Goal: Transaction & Acquisition: Book appointment/travel/reservation

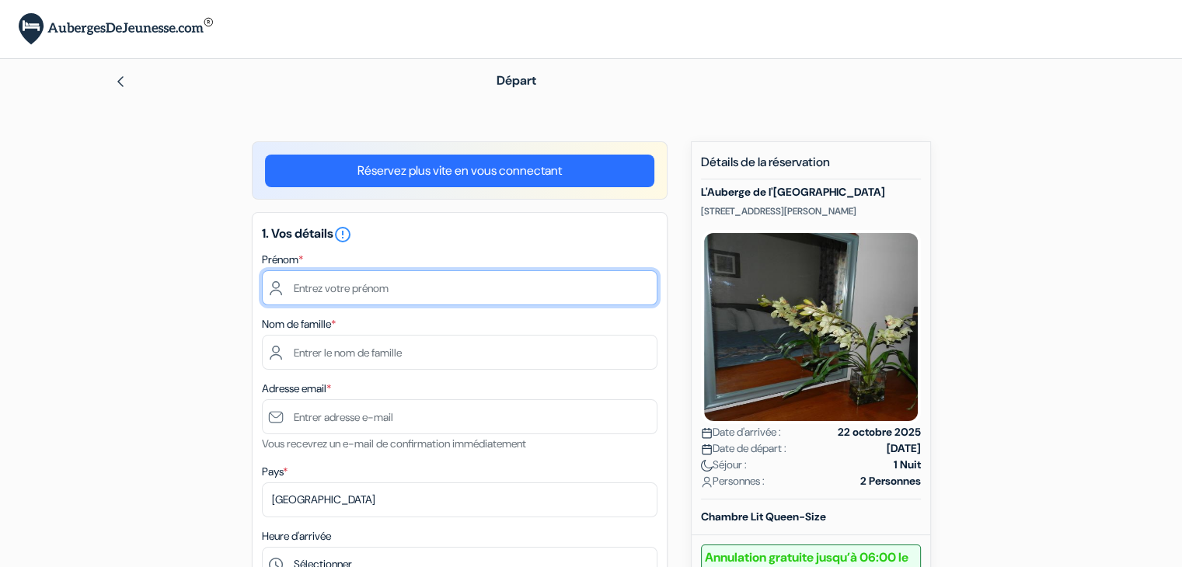
click at [386, 291] on input "text" at bounding box center [460, 287] width 396 height 35
type input "Marina"
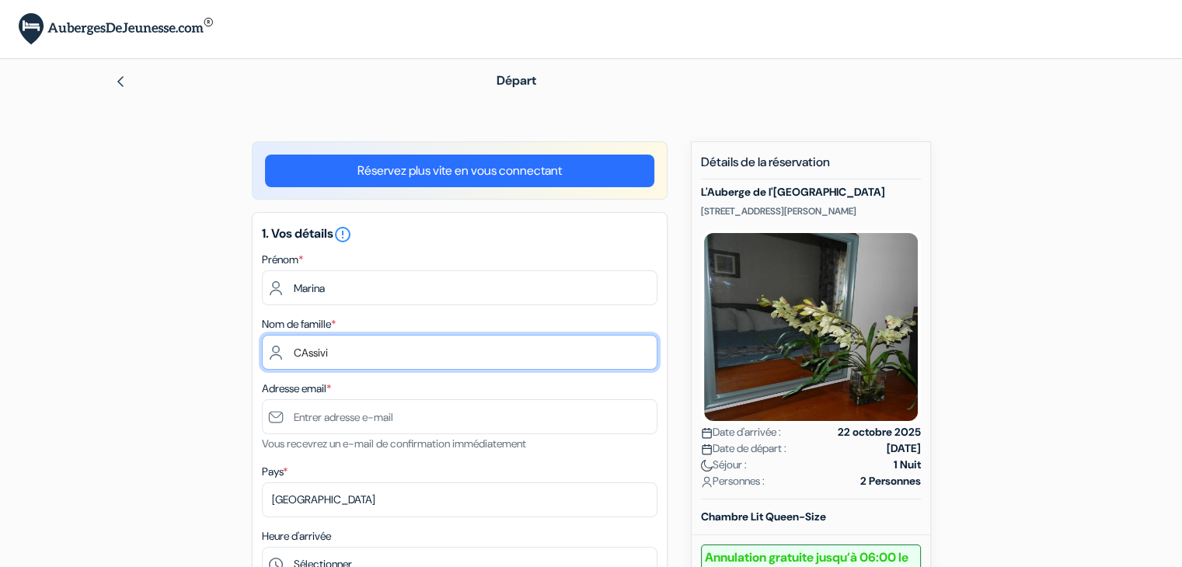
click at [302, 358] on input "CAssivi" at bounding box center [460, 352] width 396 height 35
type input "Cassivi"
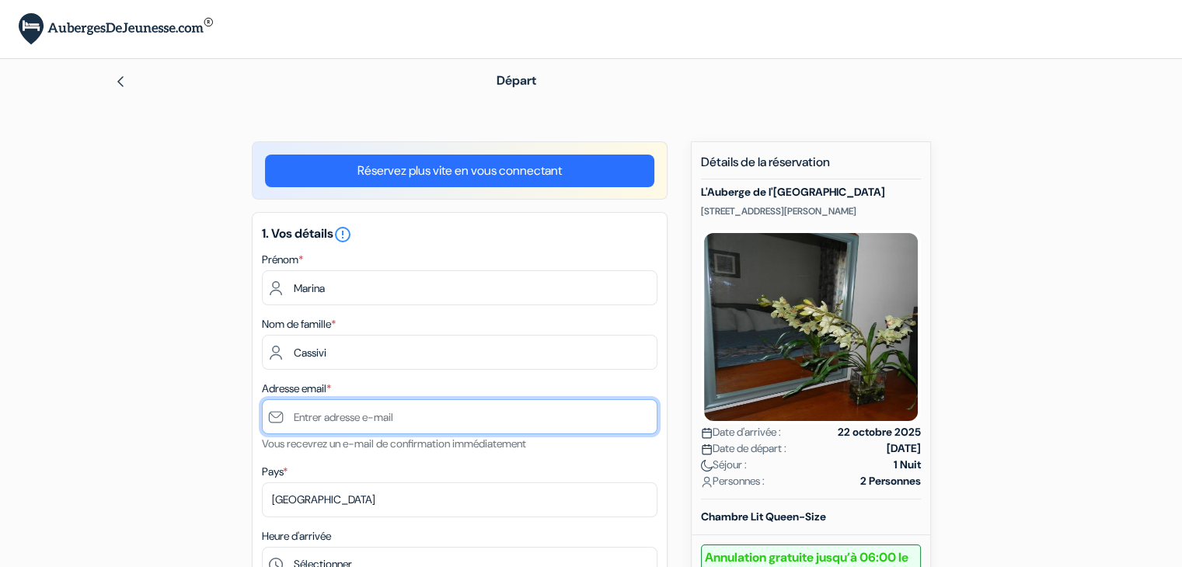
click at [316, 415] on input "text" at bounding box center [460, 417] width 396 height 35
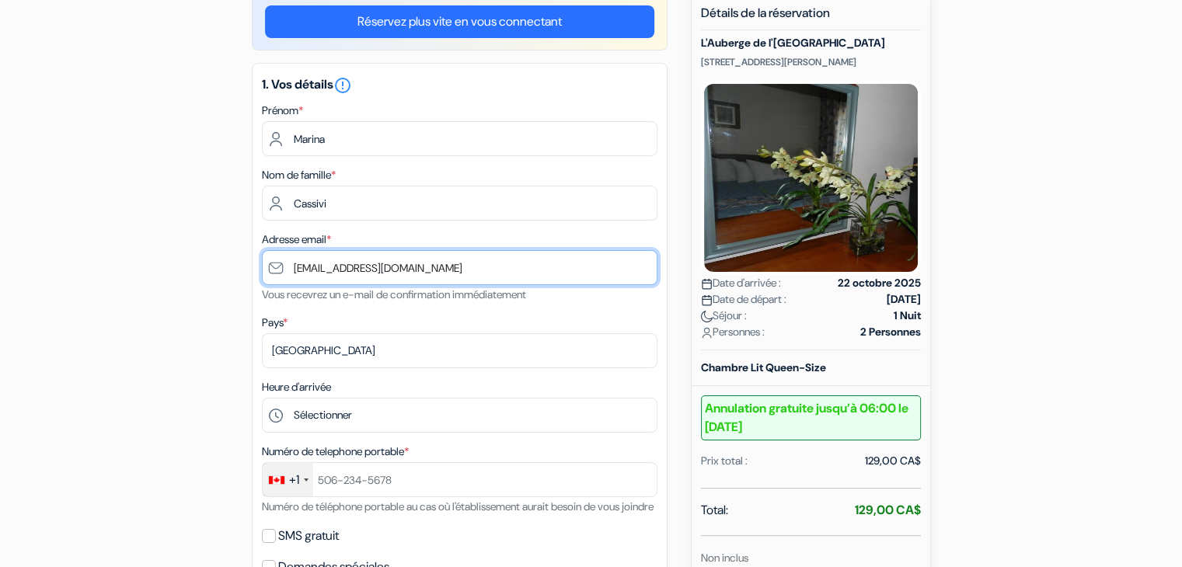
scroll to position [155, 0]
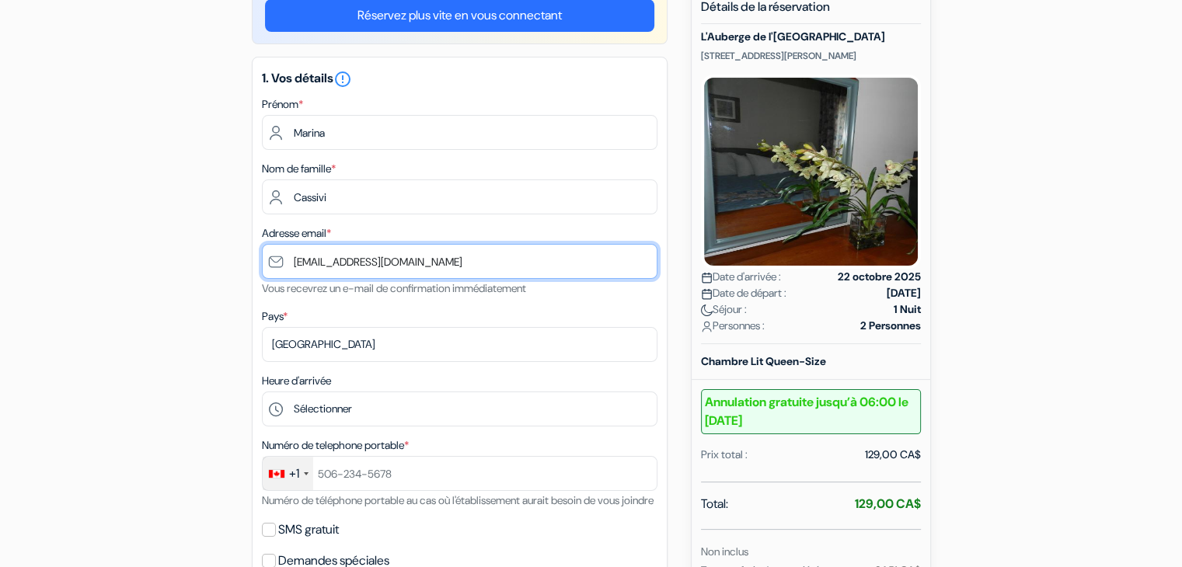
type input "[EMAIL_ADDRESS][DOMAIN_NAME]"
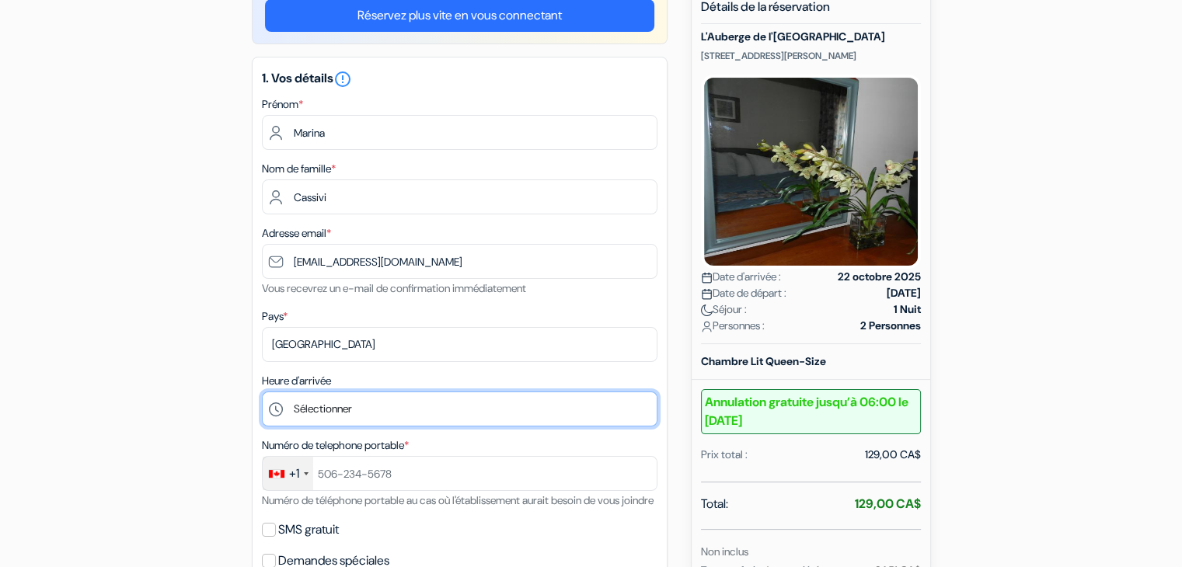
drag, startPoint x: 597, startPoint y: 408, endPoint x: 581, endPoint y: 414, distance: 16.7
click at [591, 411] on select "Sélectionner 13:00 14:00 15:00 16:00 17:00 18:00 19:00 20:00 21:00 22:00 23:00 …" at bounding box center [460, 409] width 396 height 35
select select "20"
click at [262, 393] on select "Sélectionner 13:00 14:00 15:00 16:00 17:00 18:00 19:00 20:00 21:00 22:00 23:00 …" at bounding box center [460, 409] width 396 height 35
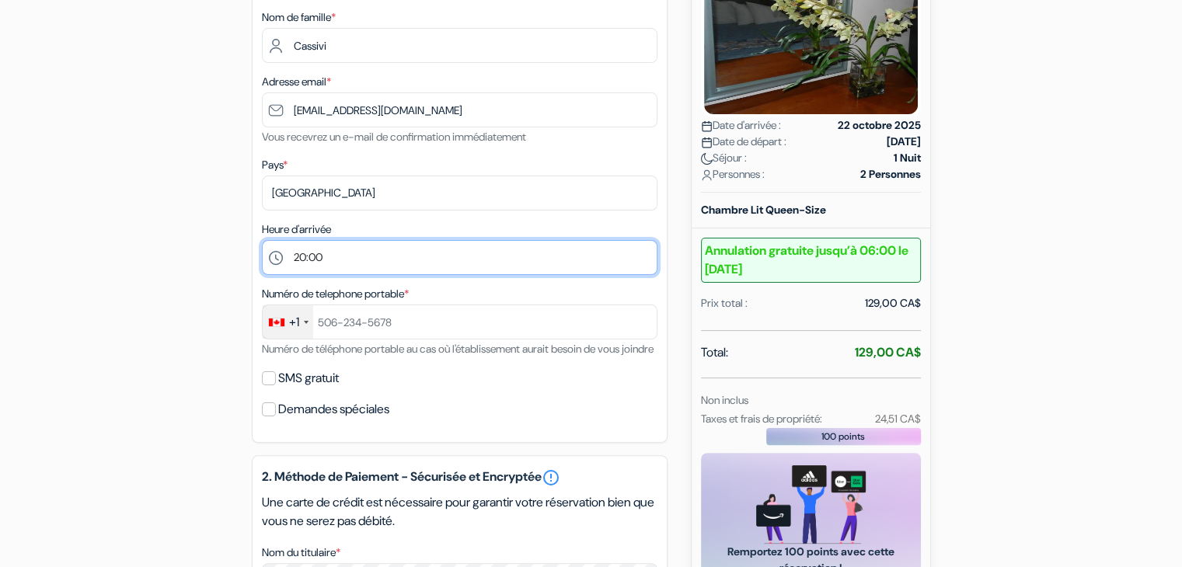
scroll to position [311, 0]
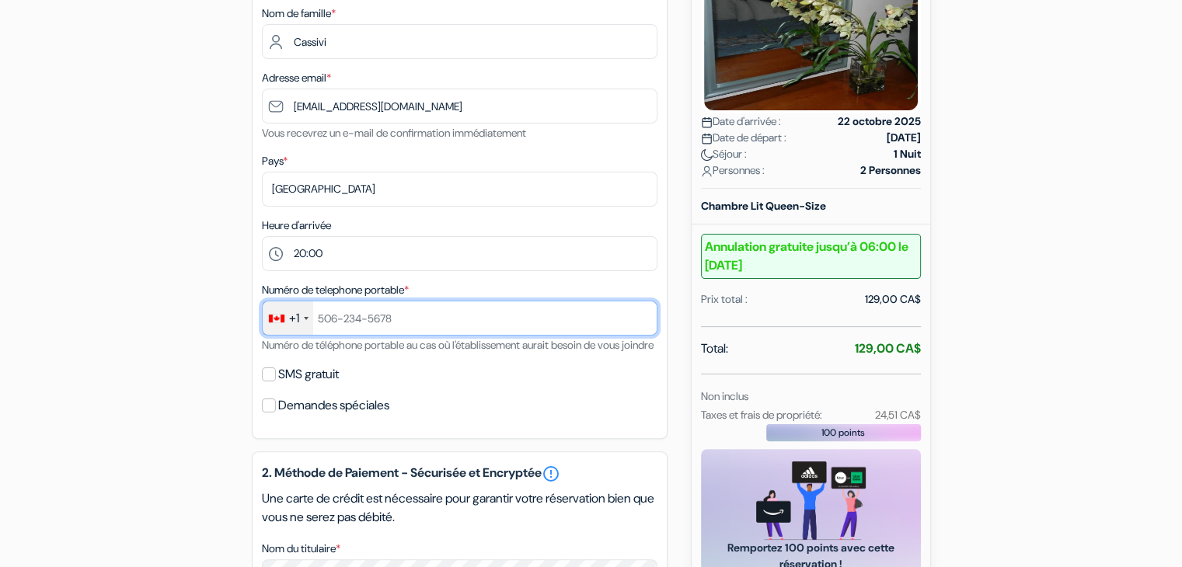
click at [330, 323] on input "text" at bounding box center [460, 318] width 396 height 35
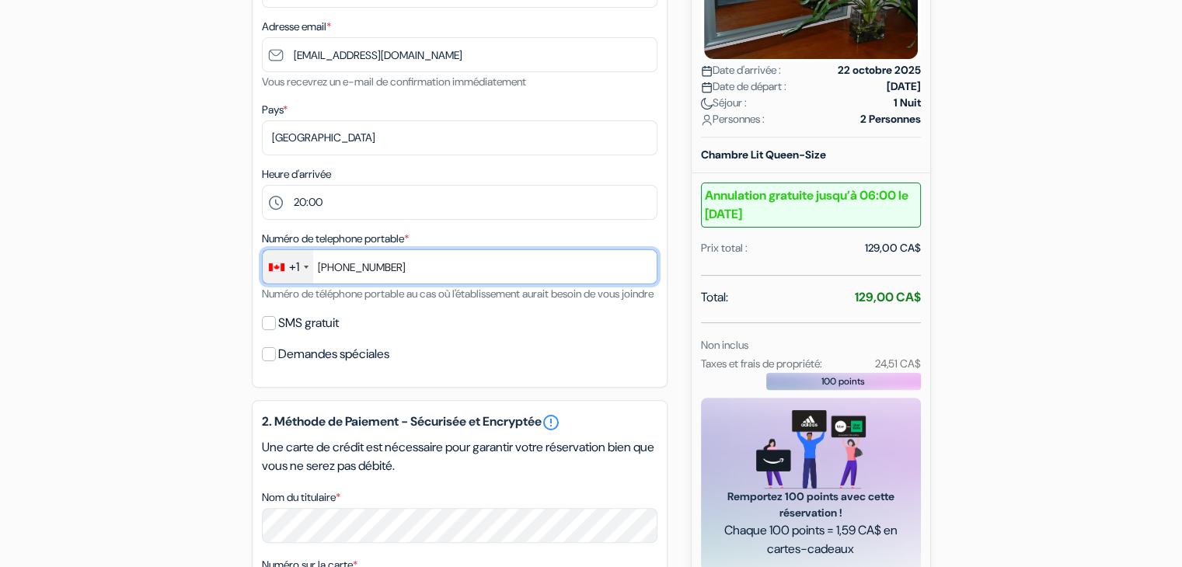
scroll to position [389, 0]
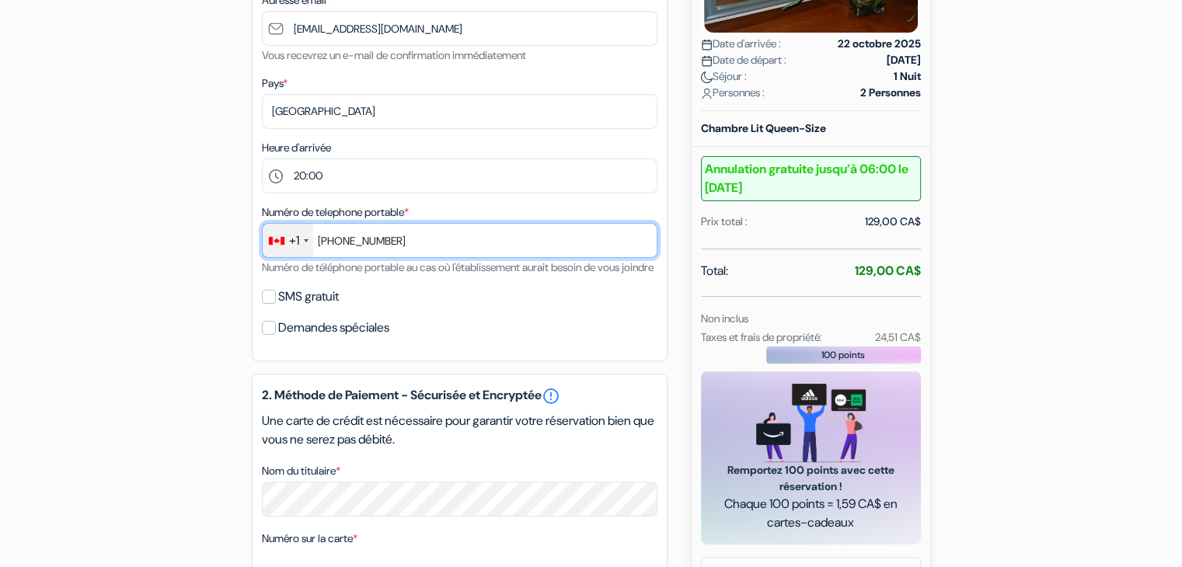
type input "581-886-5119"
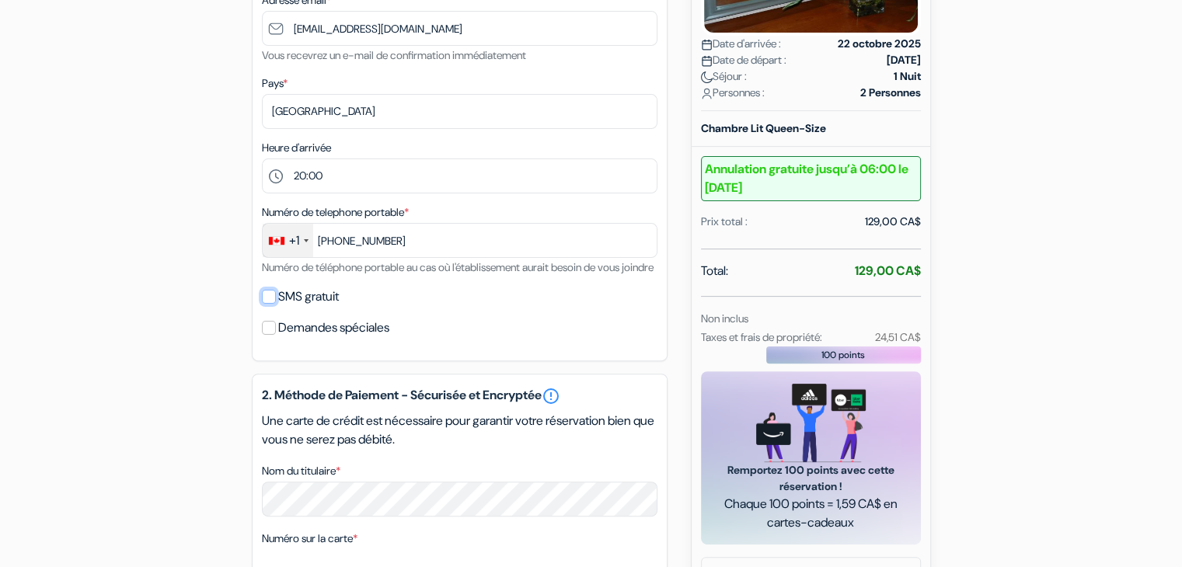
click at [270, 304] on input "SMS gratuit" at bounding box center [269, 297] width 14 height 14
checkbox input "true"
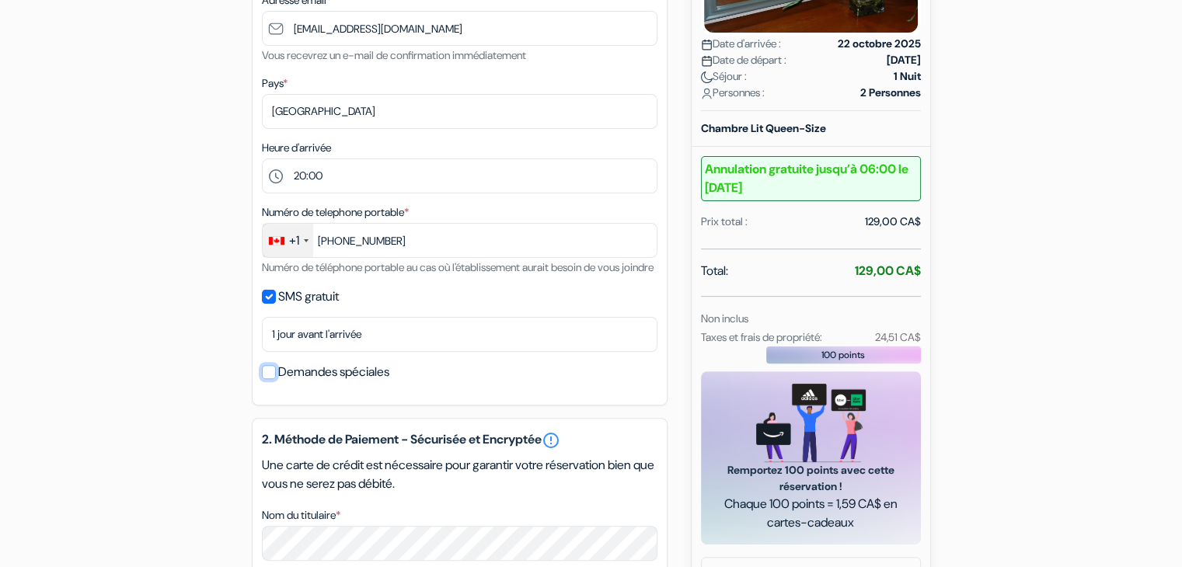
click at [270, 379] on input "Demandes spéciales" at bounding box center [269, 372] width 14 height 14
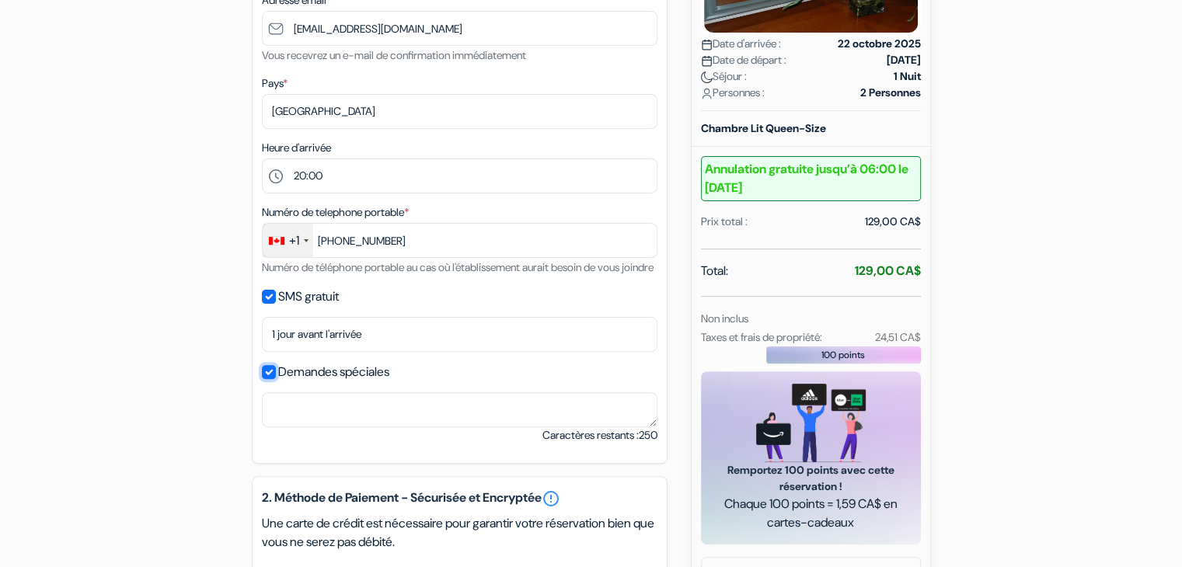
click at [273, 379] on input "Demandes spéciales" at bounding box center [269, 372] width 14 height 14
checkbox input "false"
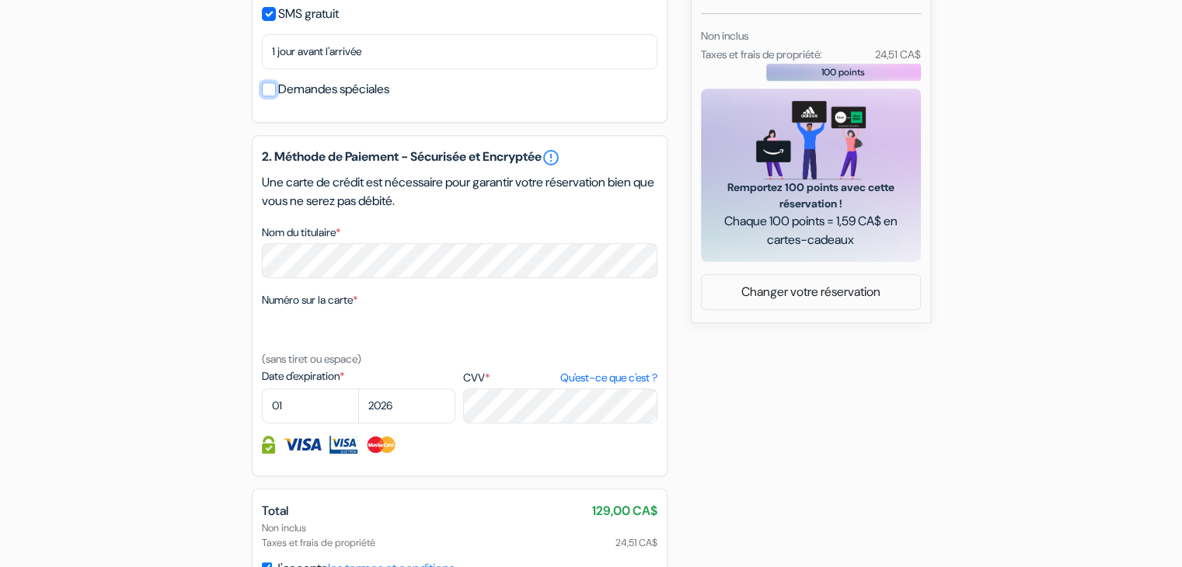
scroll to position [700, 0]
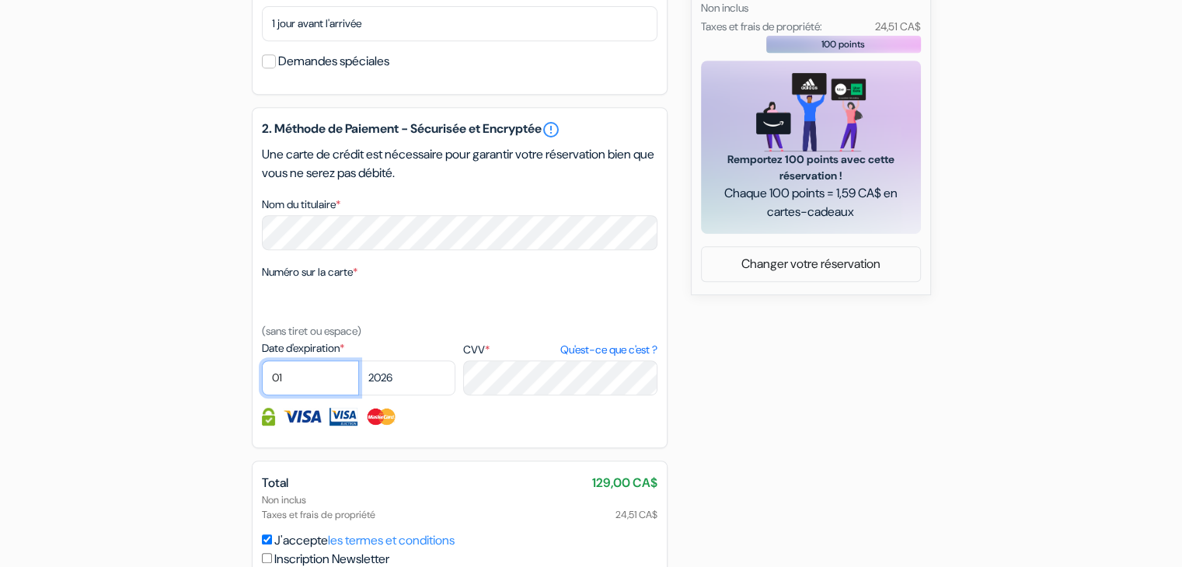
click at [303, 396] on select "01 02 03 04 05 06 07 08 09 10 11 12" at bounding box center [310, 378] width 97 height 35
select select "02"
click at [262, 381] on select "01 02 03 04 05 06 07 08 09 10 11 12" at bounding box center [310, 378] width 97 height 35
click at [419, 396] on select "2025 2026 2027 2028 2029 2030 2031 2032 2033 2034 2035 2036 2037 2038 2039 2040…" at bounding box center [406, 378] width 97 height 35
select select "2028"
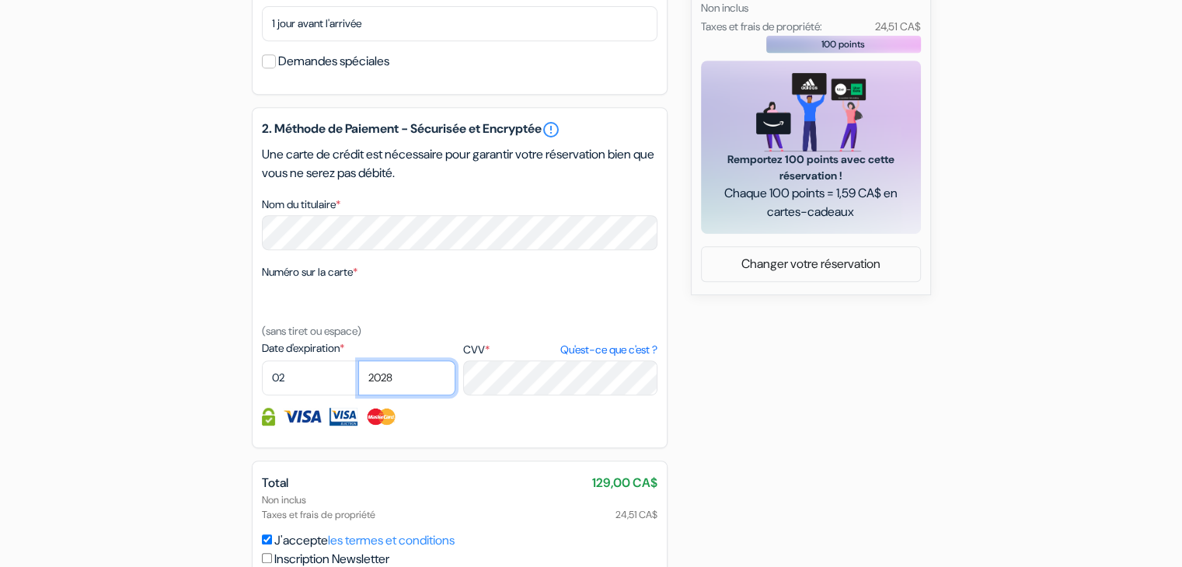
click at [358, 381] on select "2025 2026 2027 2028 2029 2030 2031 2032 2033 2034 2035 2036 2037 2038 2039 2040…" at bounding box center [406, 378] width 97 height 35
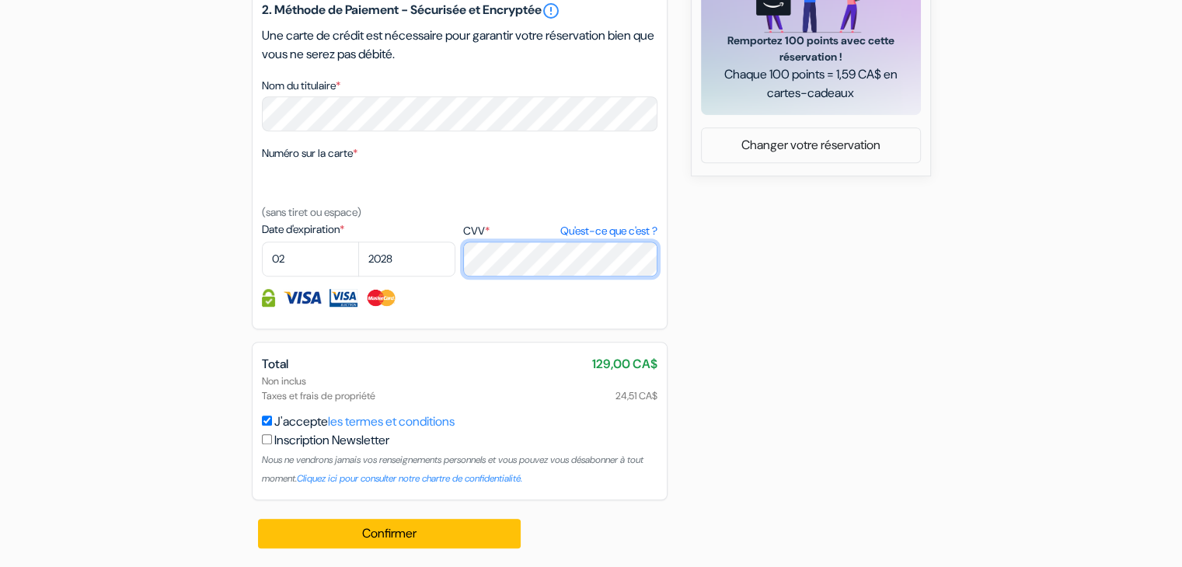
scroll to position [839, 0]
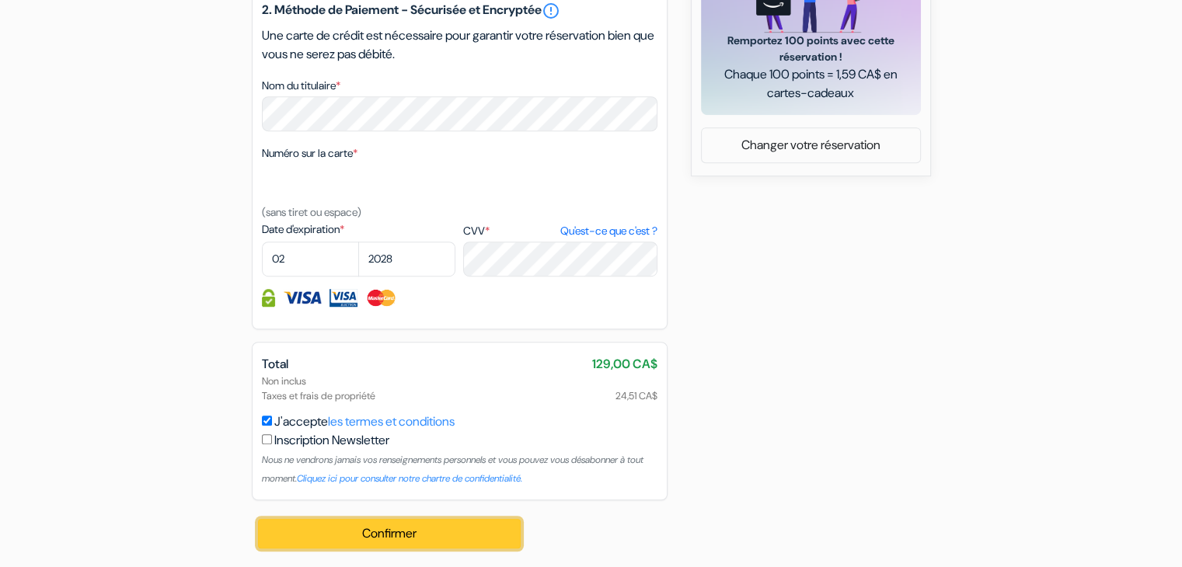
click at [404, 542] on button "Confirmer Loading..." at bounding box center [389, 534] width 263 height 30
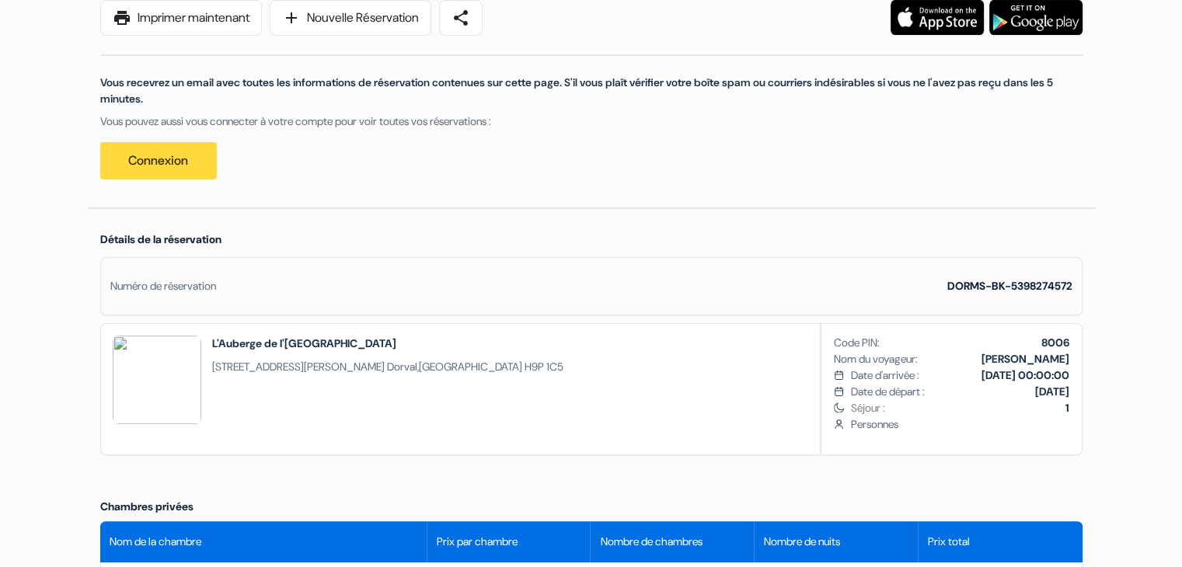
scroll to position [211, 0]
